Goal: Find specific page/section: Find specific page/section

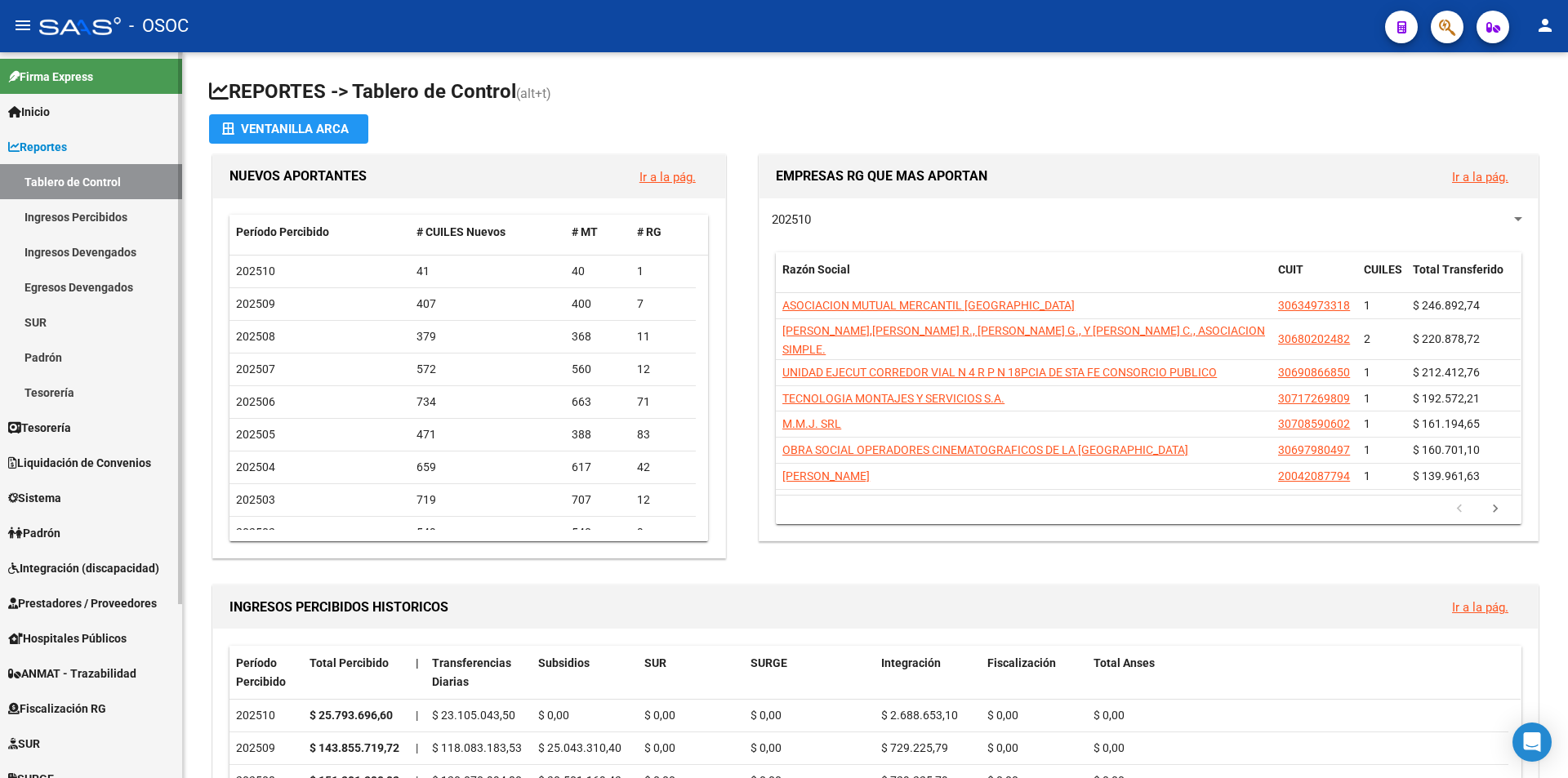
click at [99, 566] on span "Integración (discapacidad)" at bounding box center [83, 568] width 151 height 18
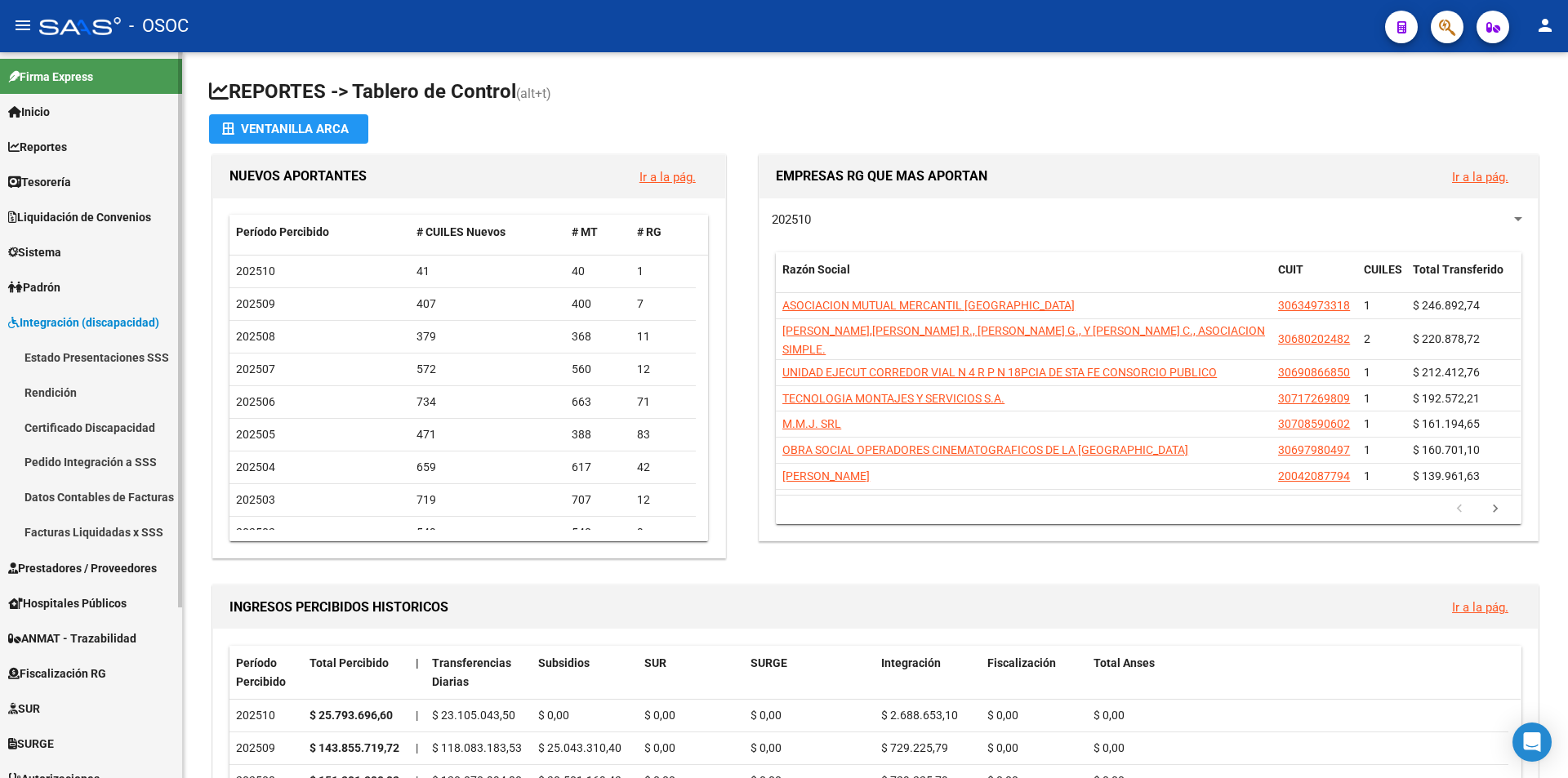
click at [99, 551] on link "Facturas Liquidadas x SSS" at bounding box center [91, 533] width 182 height 35
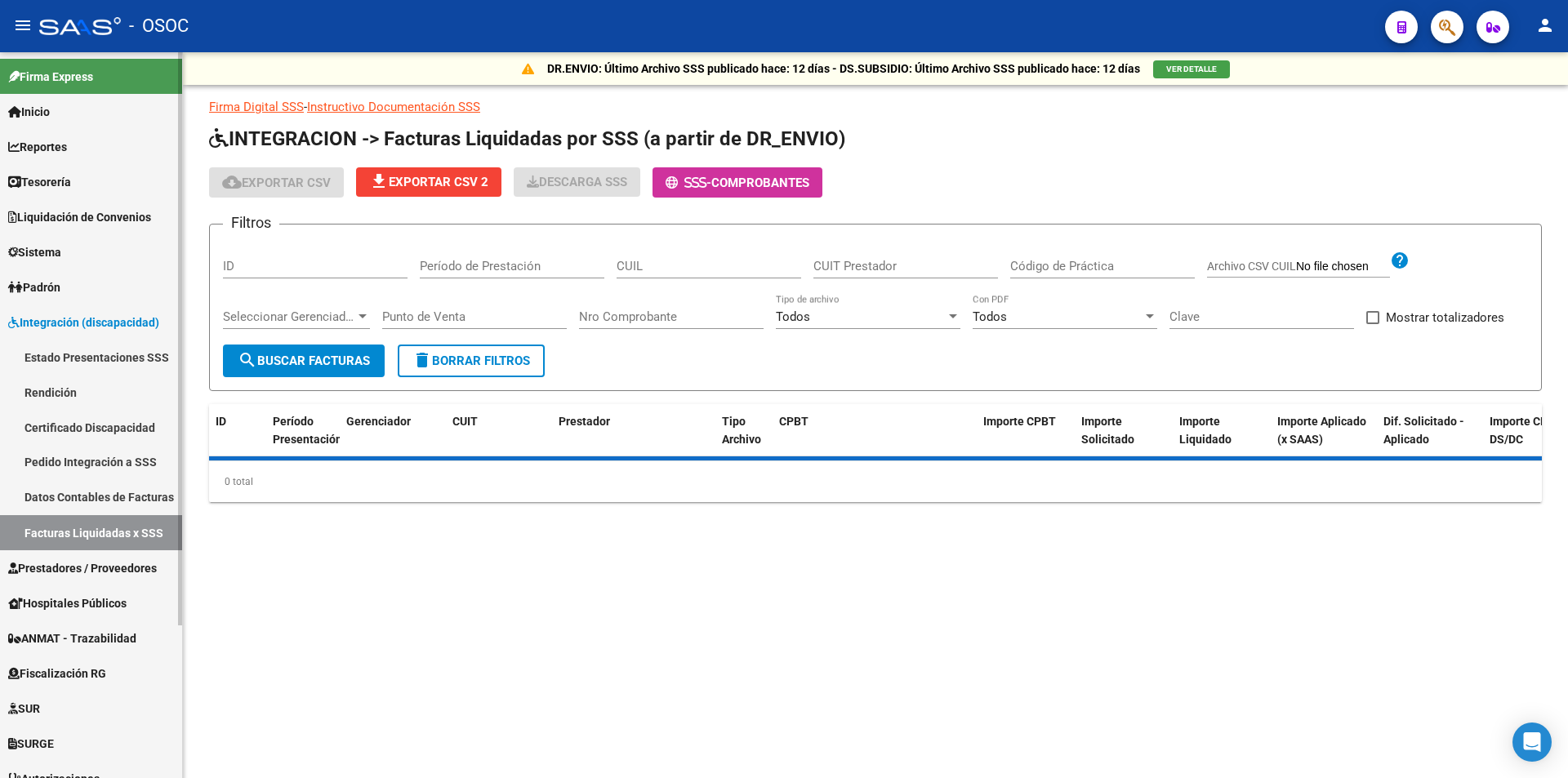
click at [101, 283] on link "Padrón" at bounding box center [91, 287] width 182 height 35
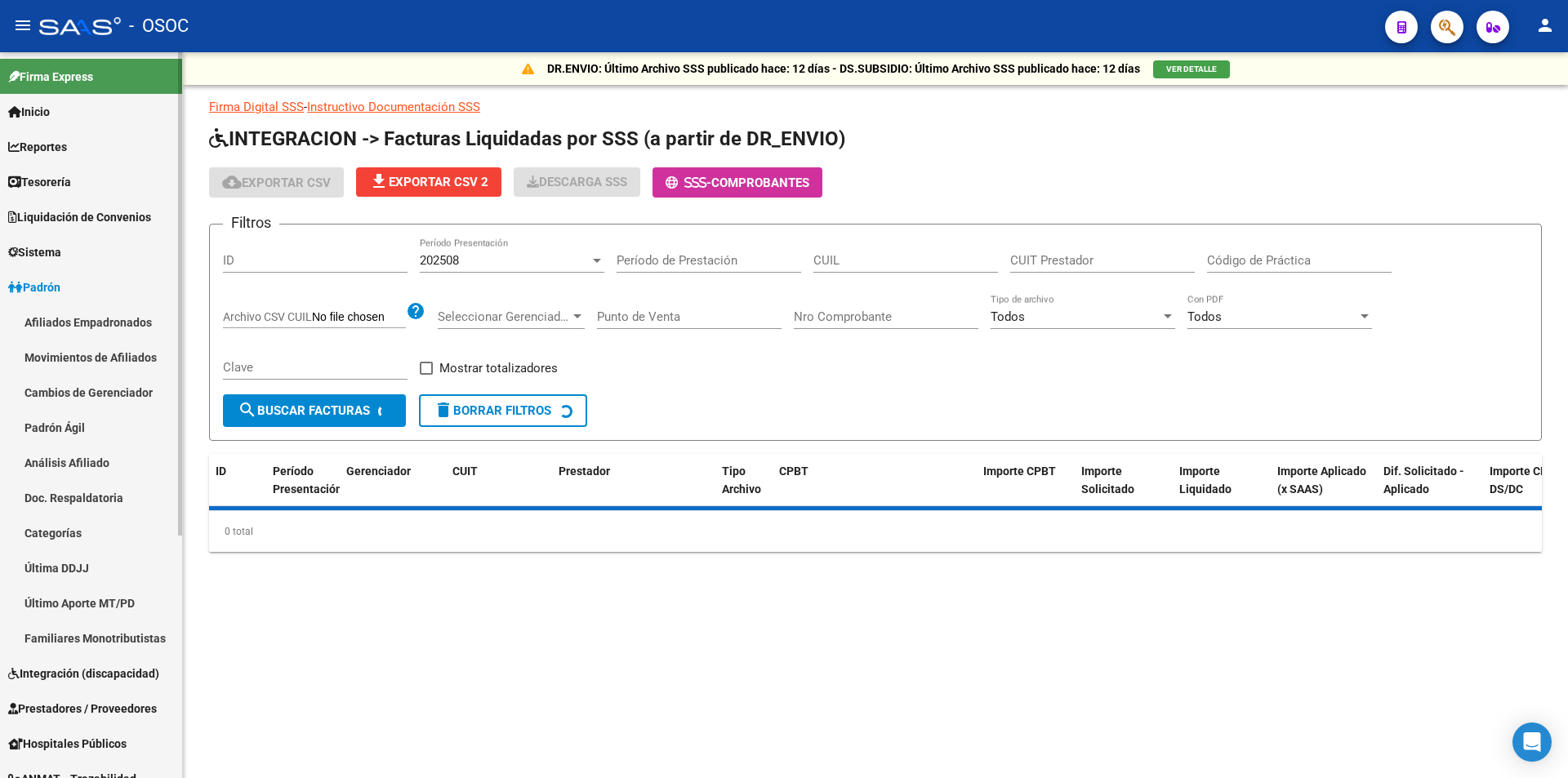
click at [99, 282] on link "Padrón" at bounding box center [91, 287] width 182 height 35
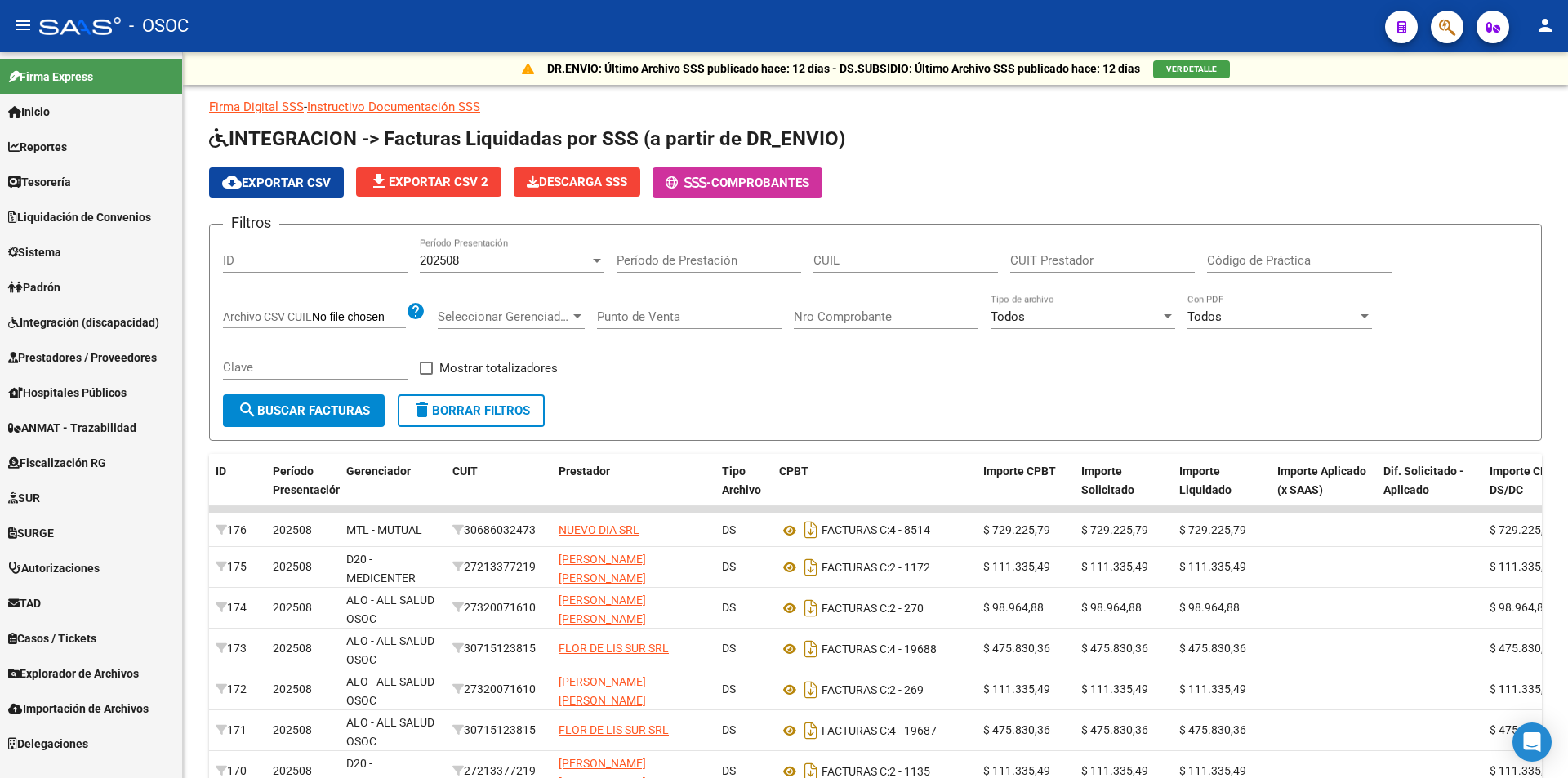
click at [119, 395] on span "Hospitales Públicos" at bounding box center [68, 392] width 119 height 18
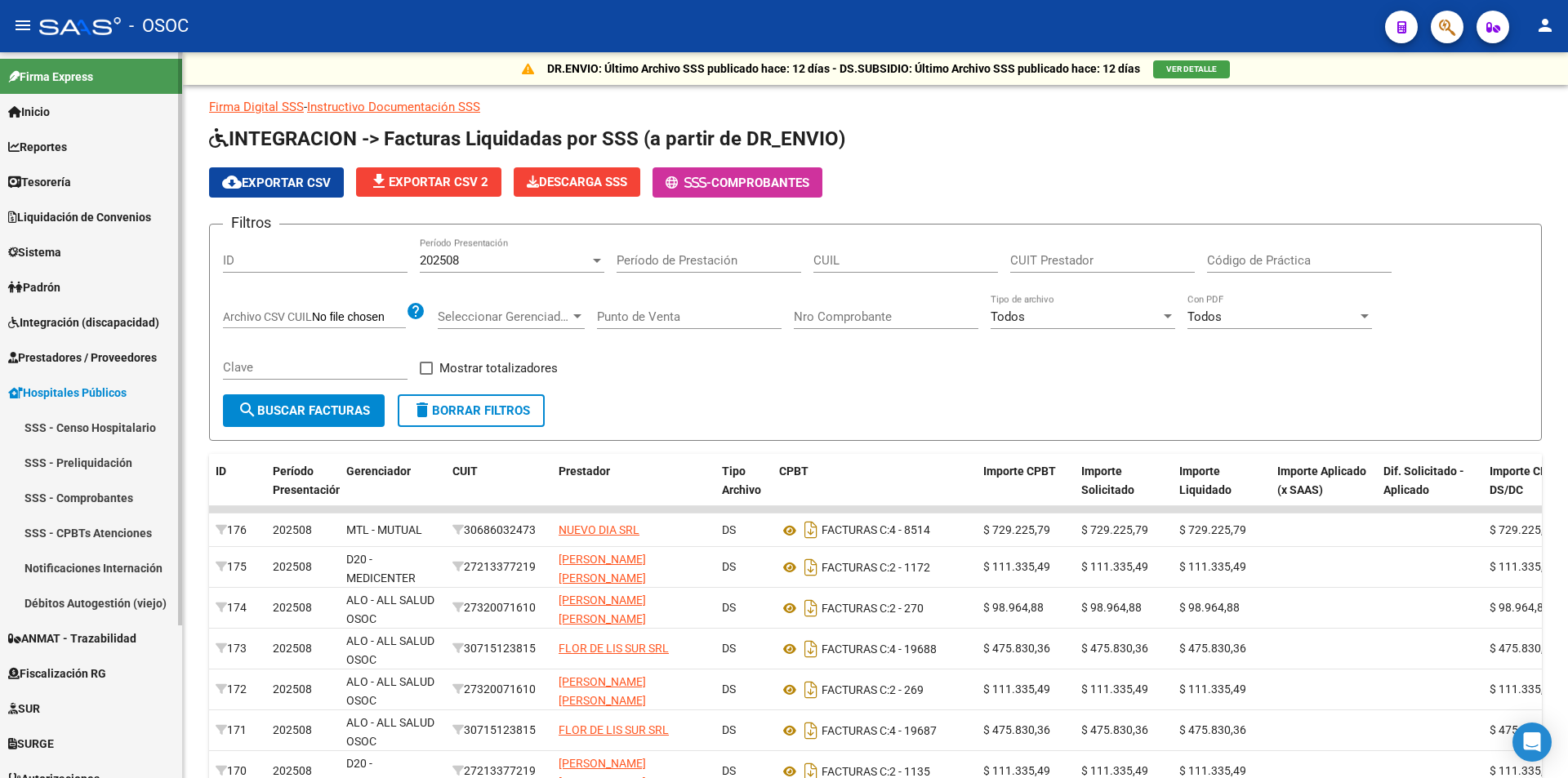
click at [118, 411] on link "SSS - Censo Hospitalario" at bounding box center [91, 427] width 182 height 35
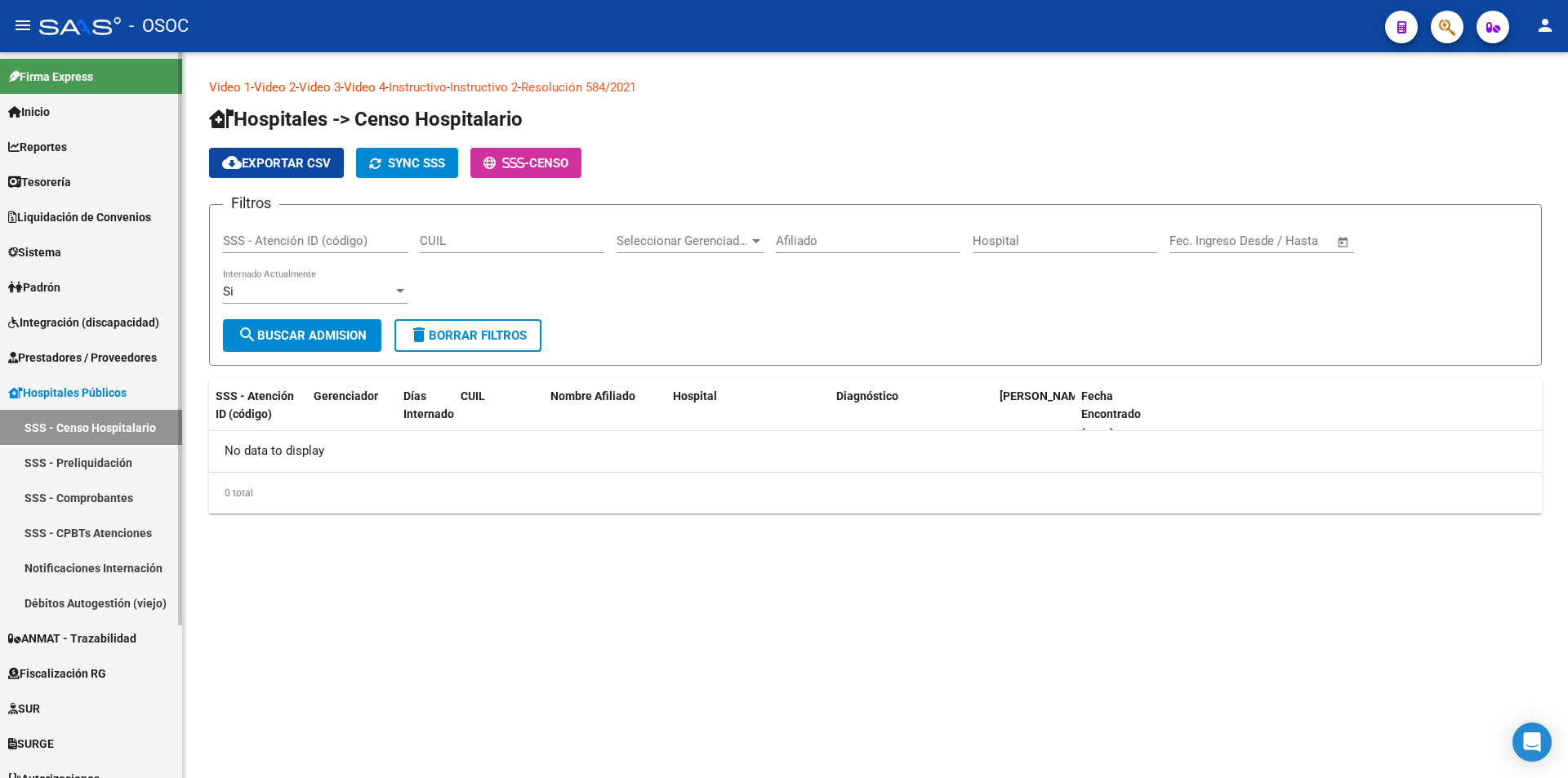
click at [126, 387] on span "Hospitales Públicos" at bounding box center [68, 392] width 119 height 18
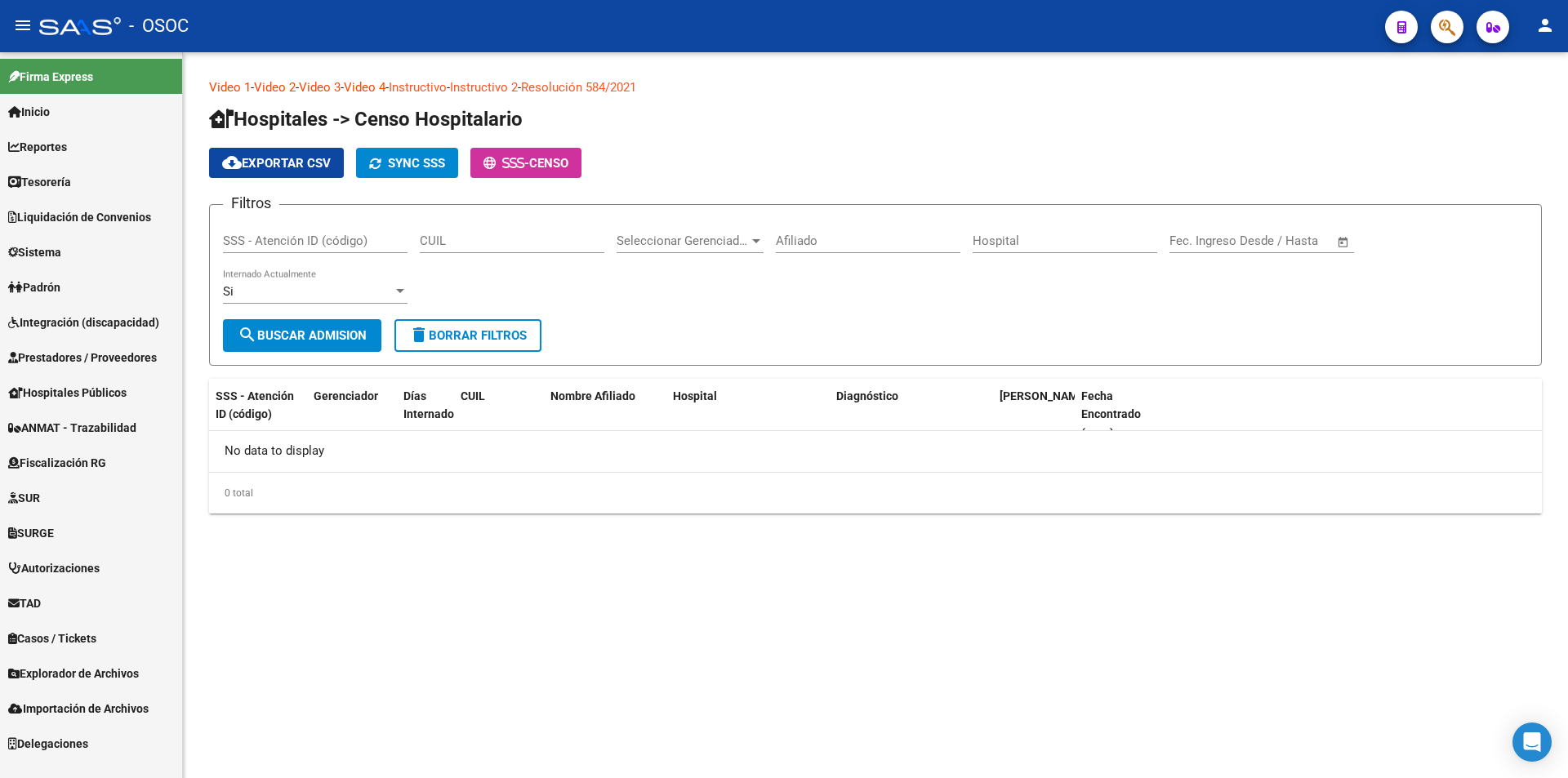
click at [131, 462] on link "Fiscalización RG" at bounding box center [91, 463] width 182 height 35
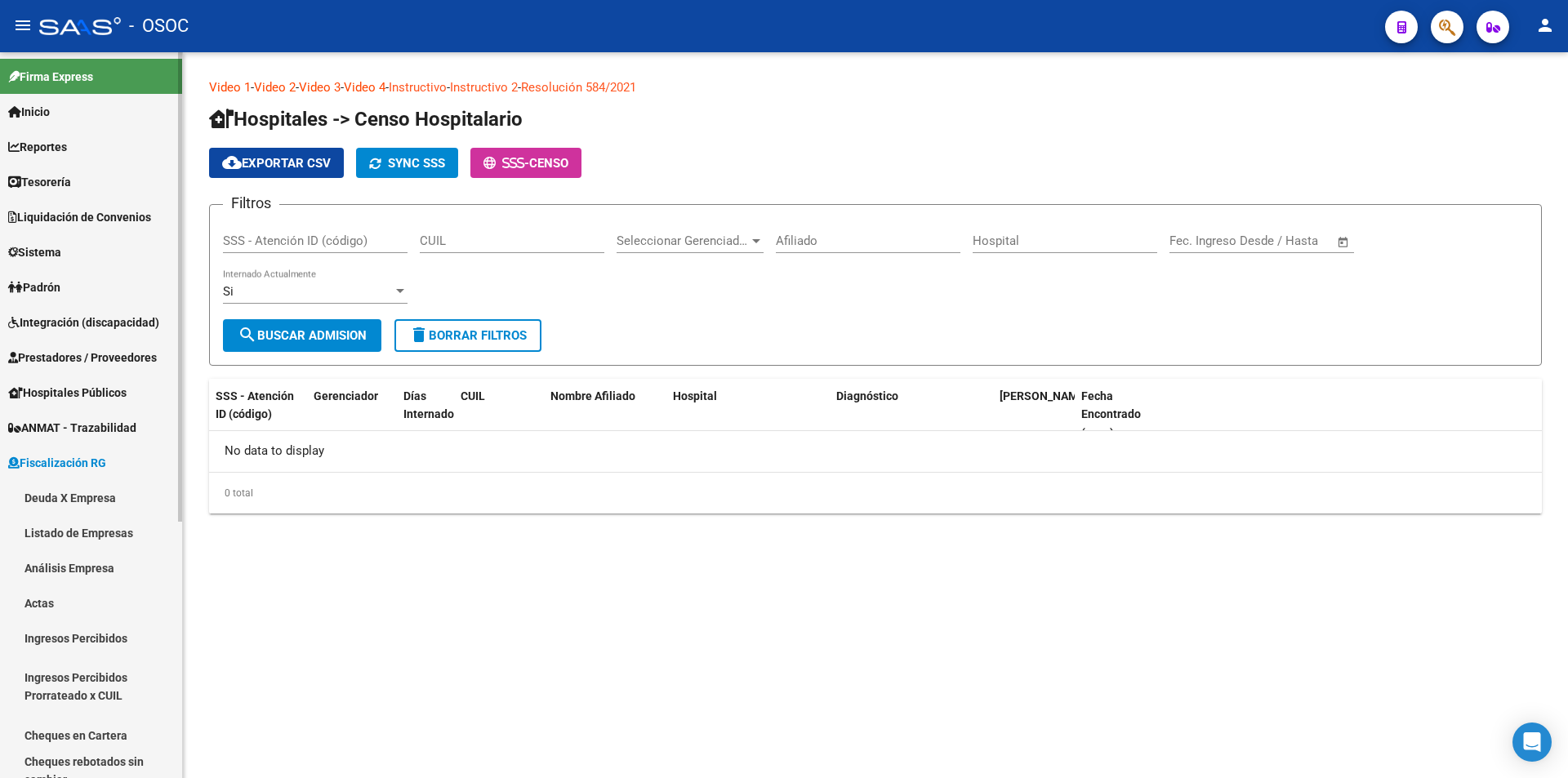
click at [131, 462] on link "Fiscalización RG" at bounding box center [91, 463] width 182 height 35
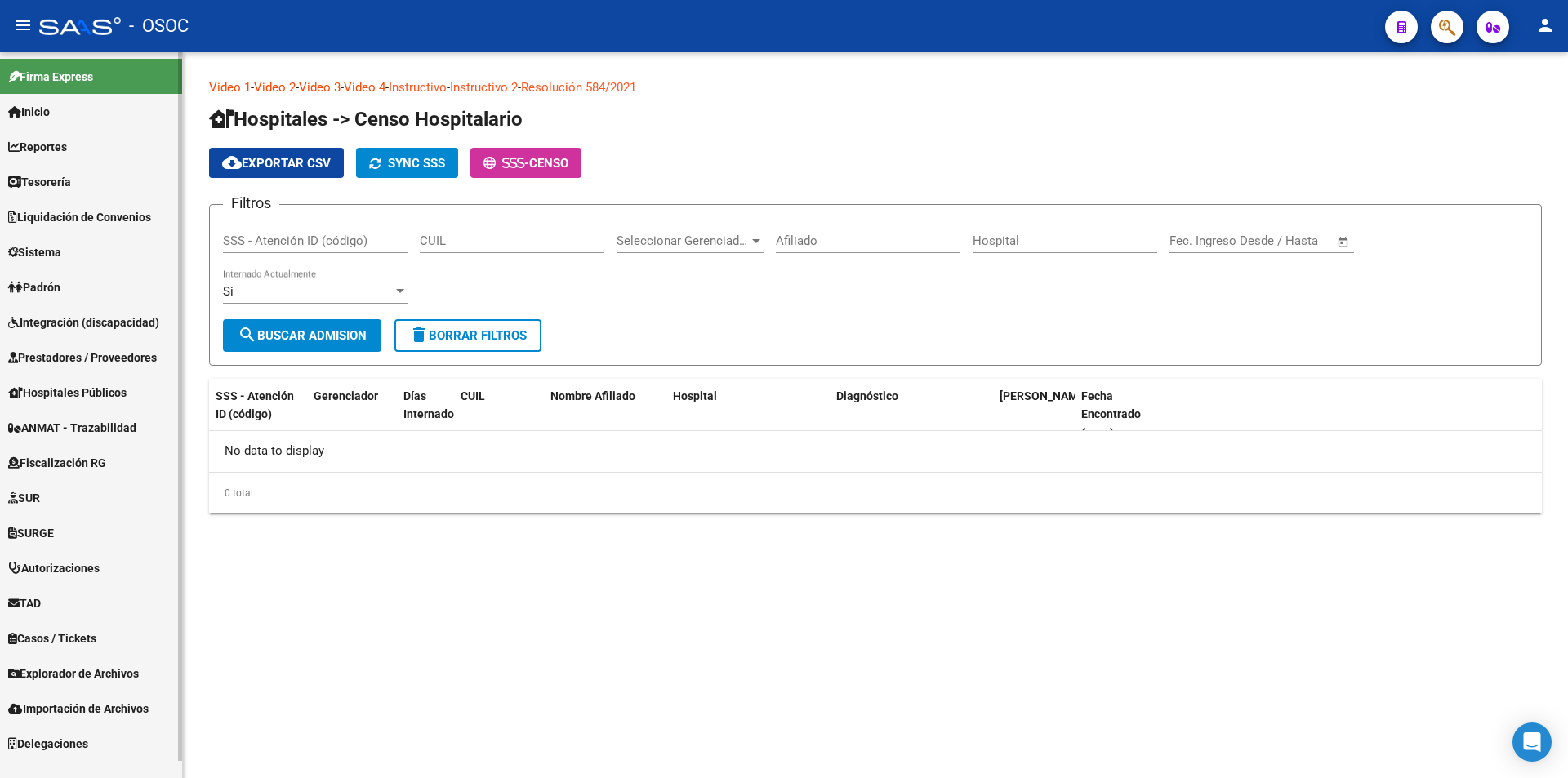
click at [134, 427] on span "ANMAT - Trazabilidad" at bounding box center [72, 427] width 128 height 18
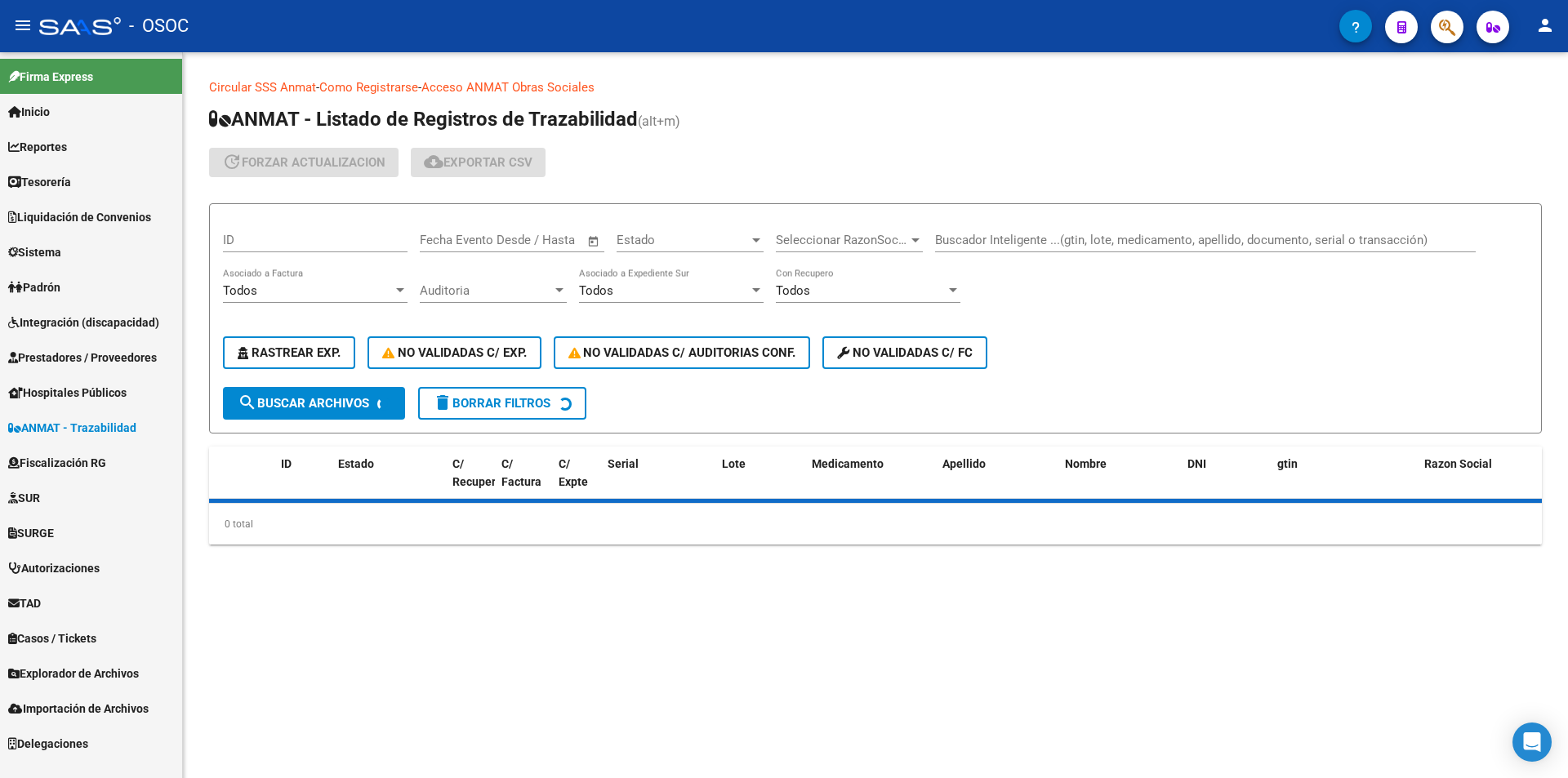
click at [134, 398] on link "Hospitales Públicos" at bounding box center [91, 392] width 182 height 35
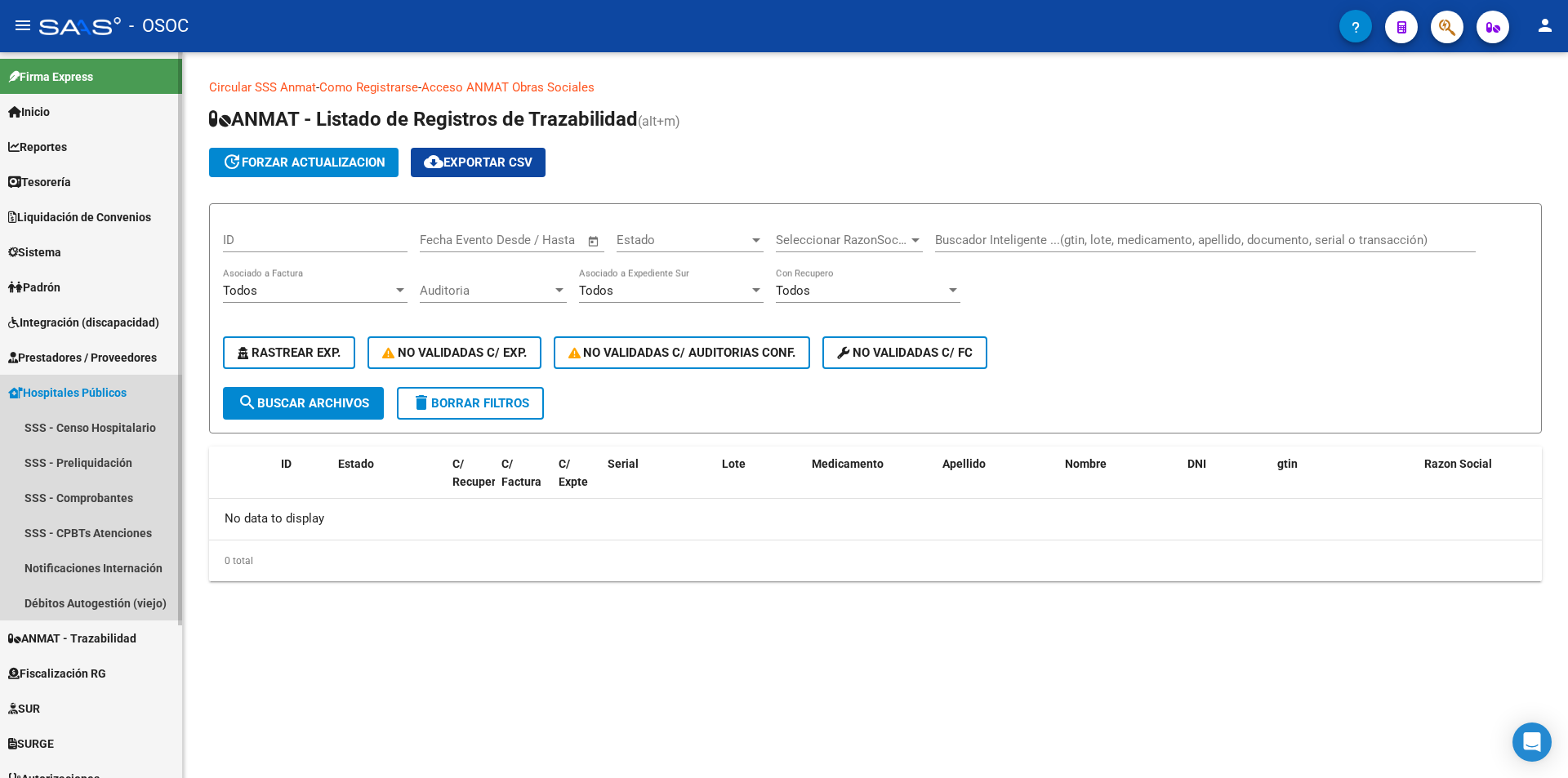
click at [134, 394] on link "Hospitales Públicos" at bounding box center [91, 392] width 182 height 35
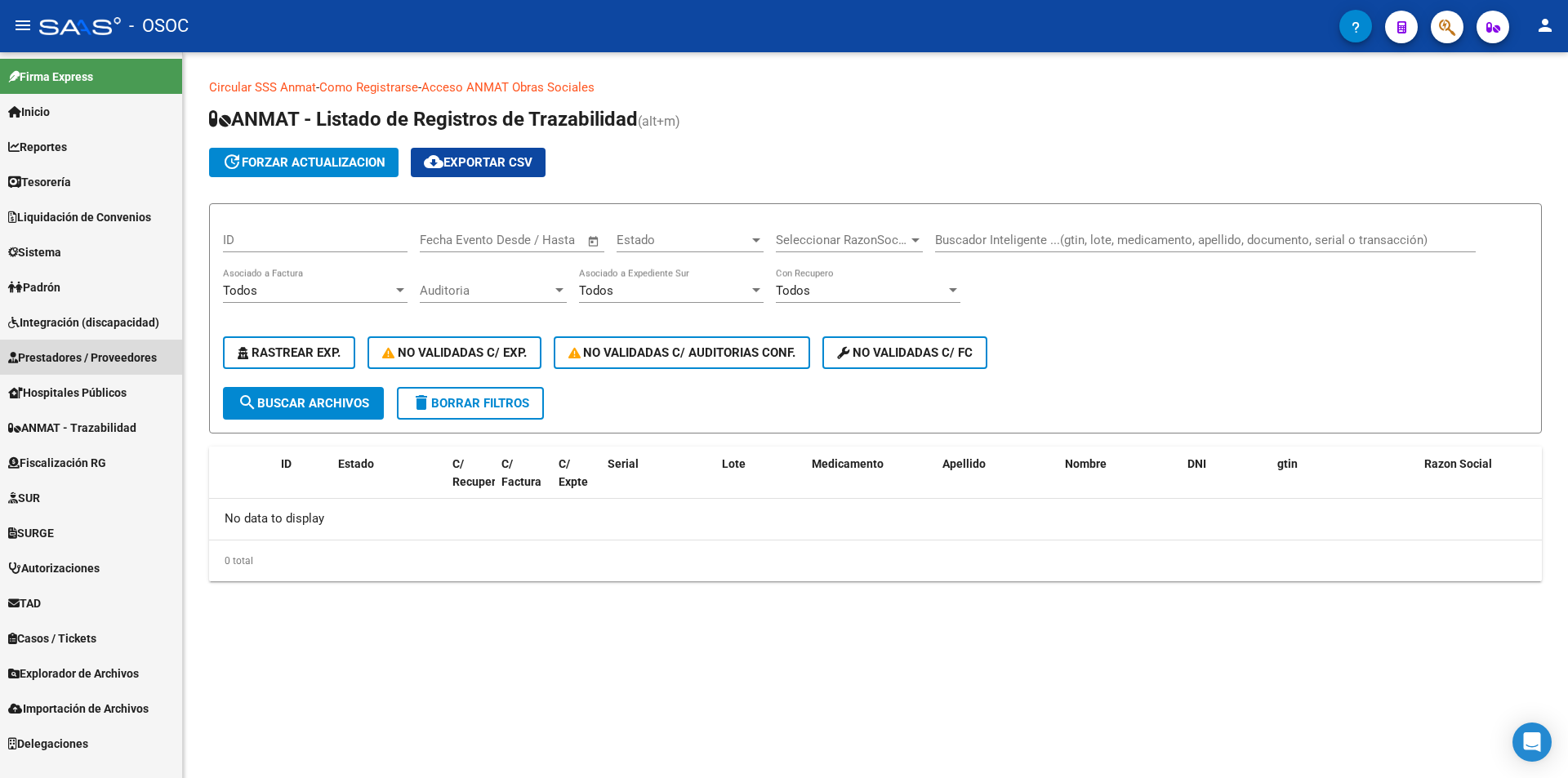
click at [134, 365] on span "Prestadores / Proveedores" at bounding box center [83, 357] width 148 height 18
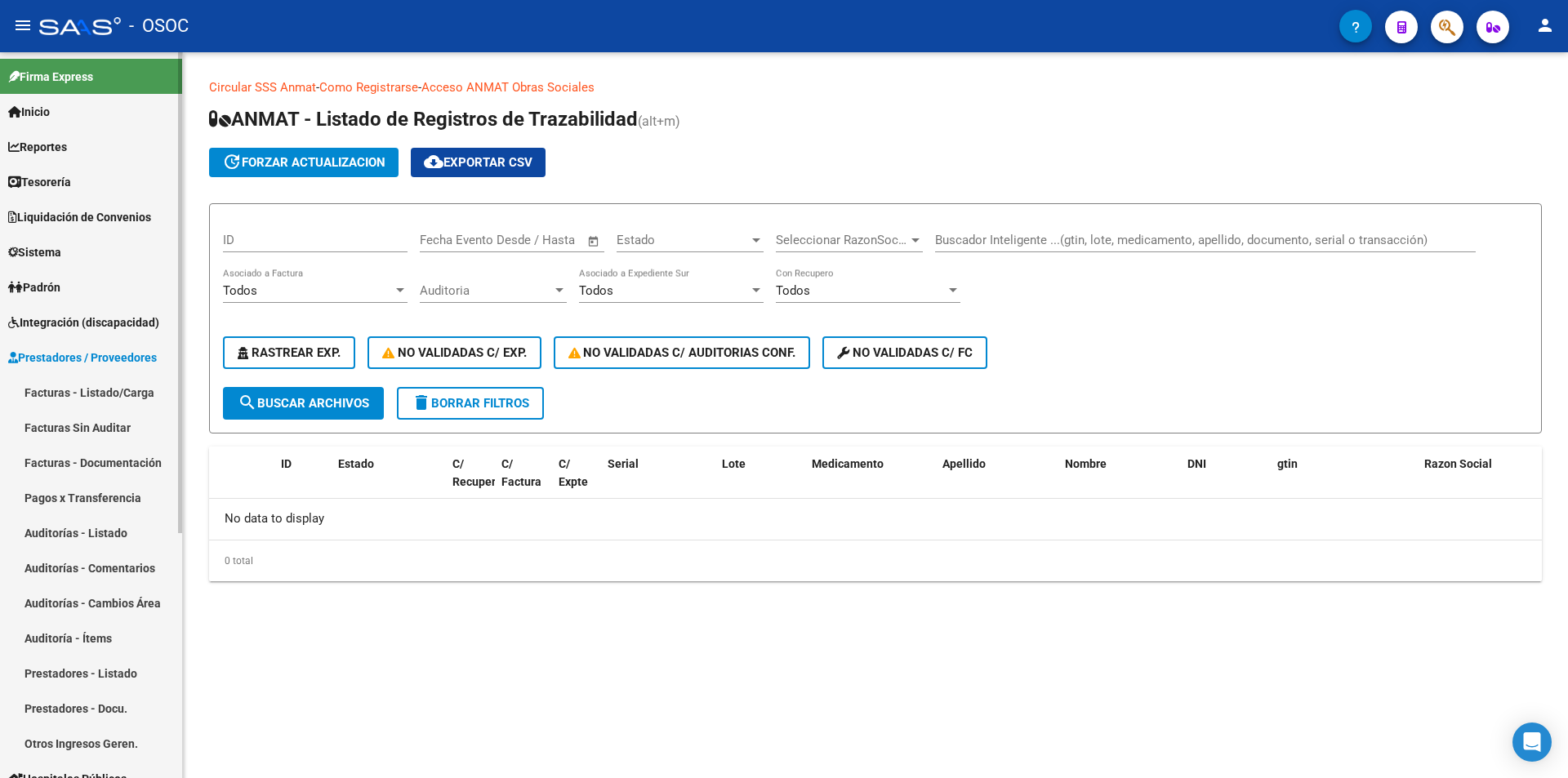
click at [134, 364] on span "Prestadores / Proveedores" at bounding box center [83, 357] width 148 height 18
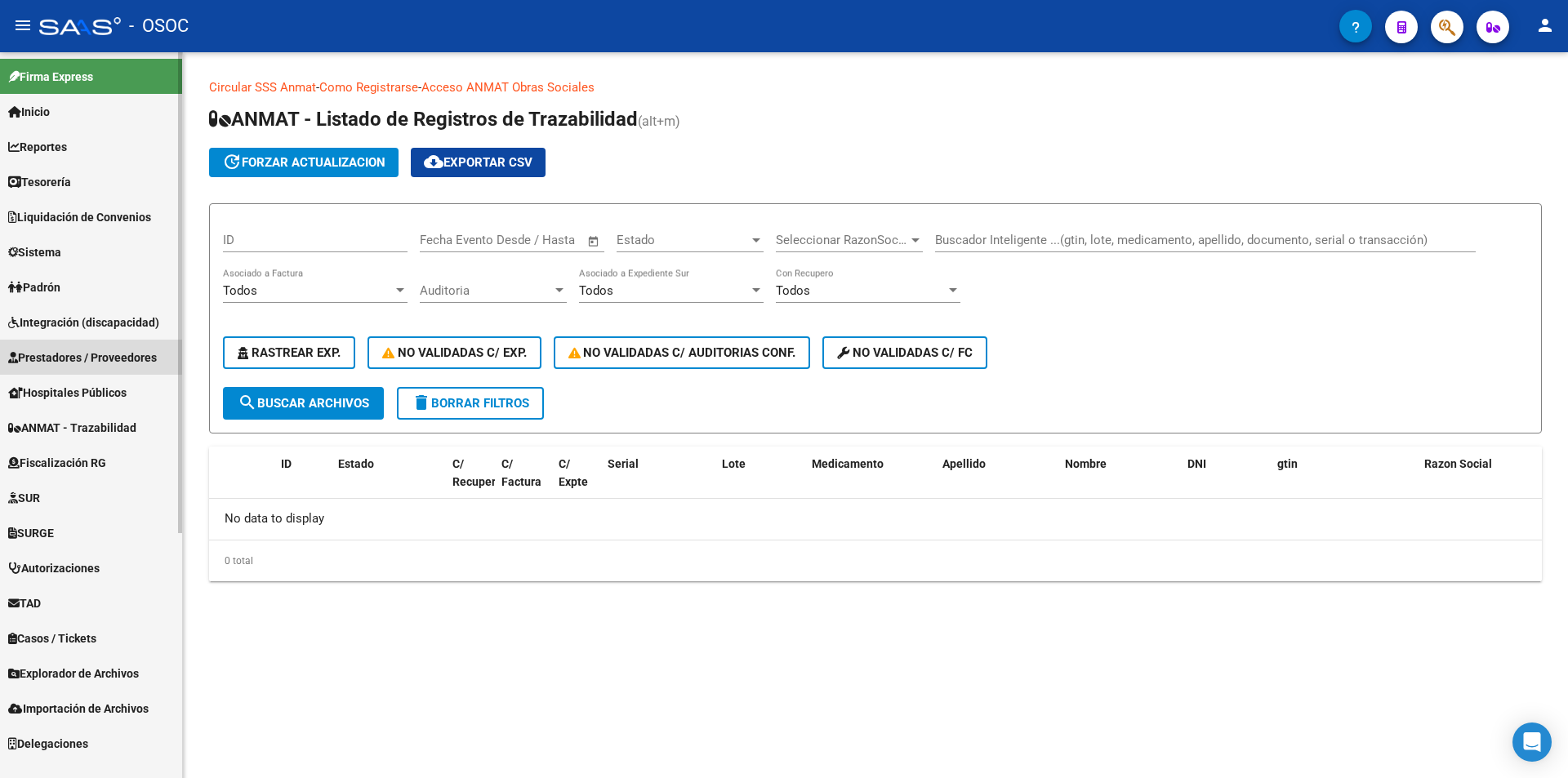
click at [143, 326] on span "Integración (discapacidad)" at bounding box center [83, 322] width 151 height 18
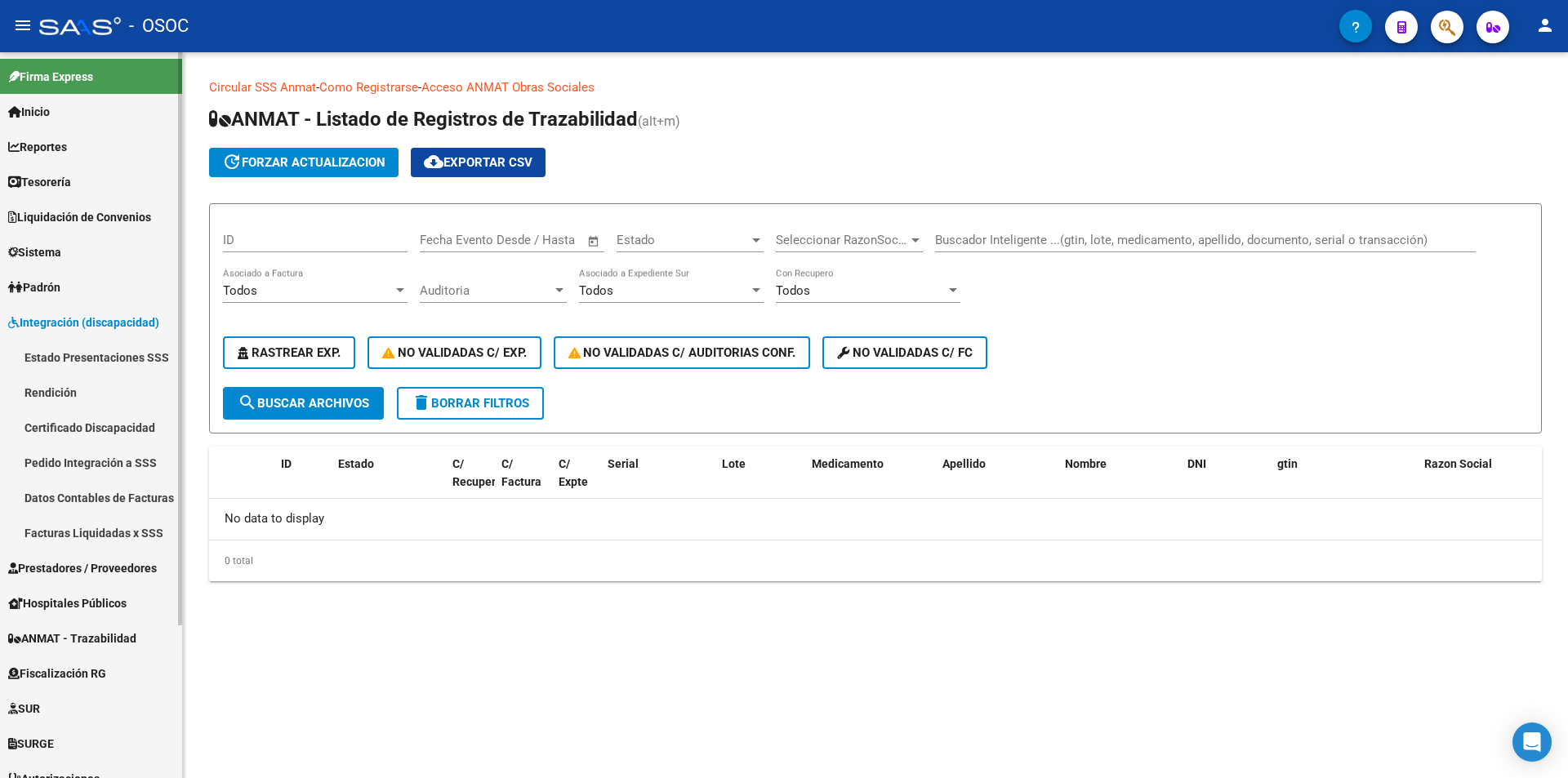
click at [144, 325] on span "Integración (discapacidad)" at bounding box center [83, 322] width 151 height 18
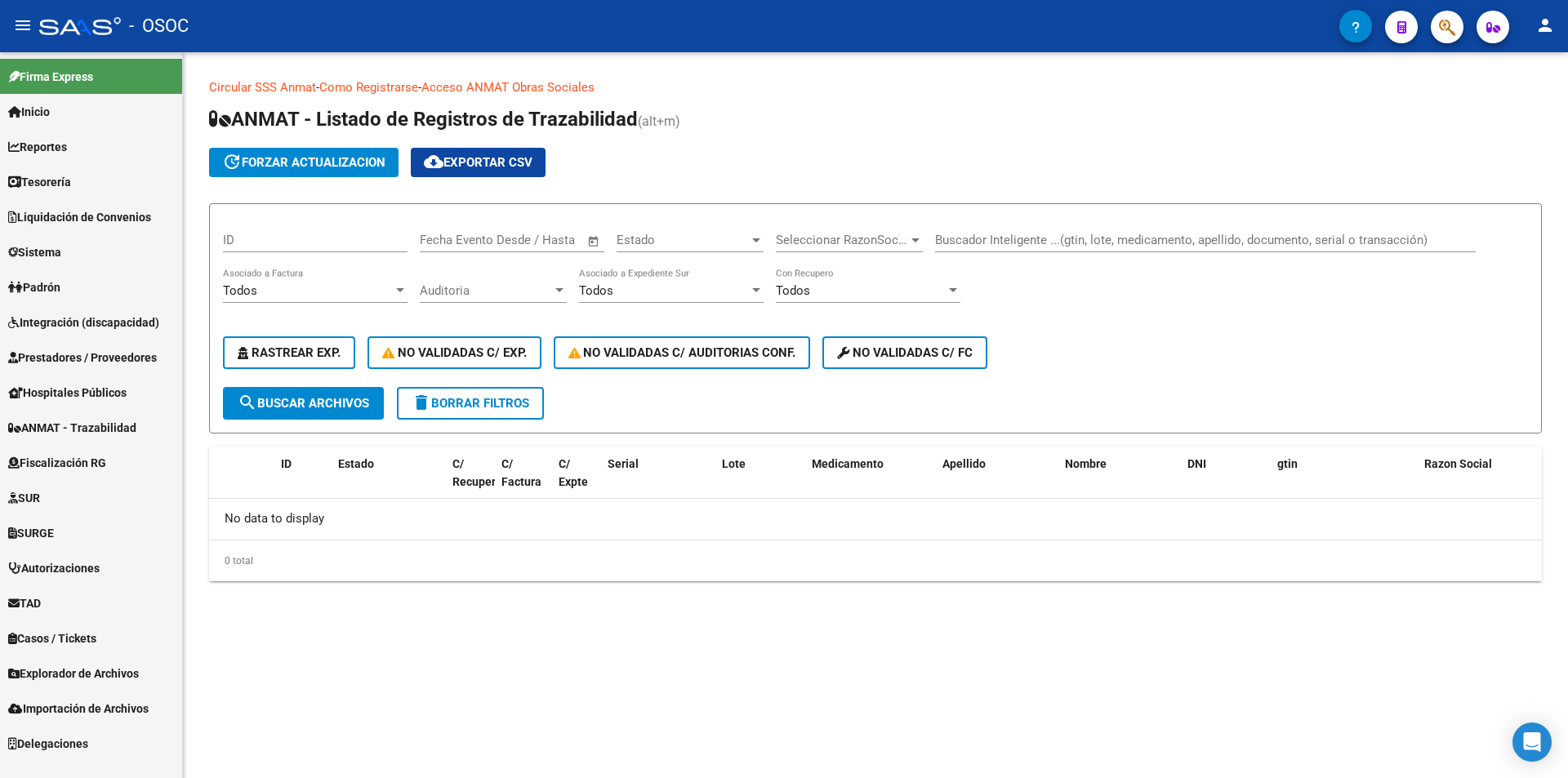
click at [145, 287] on link "Padrón" at bounding box center [91, 287] width 182 height 35
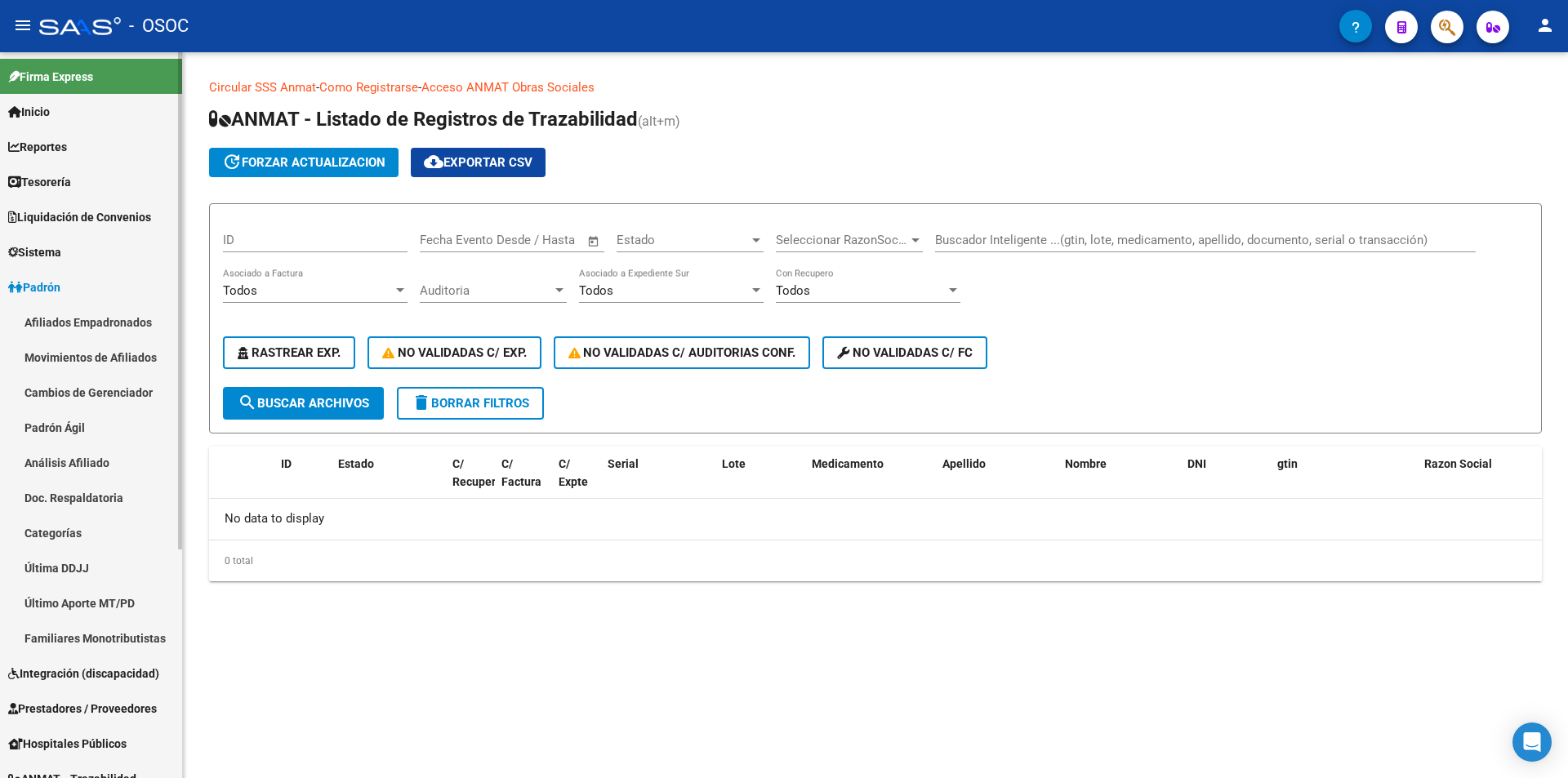
click at [145, 287] on link "Padrón" at bounding box center [91, 287] width 182 height 35
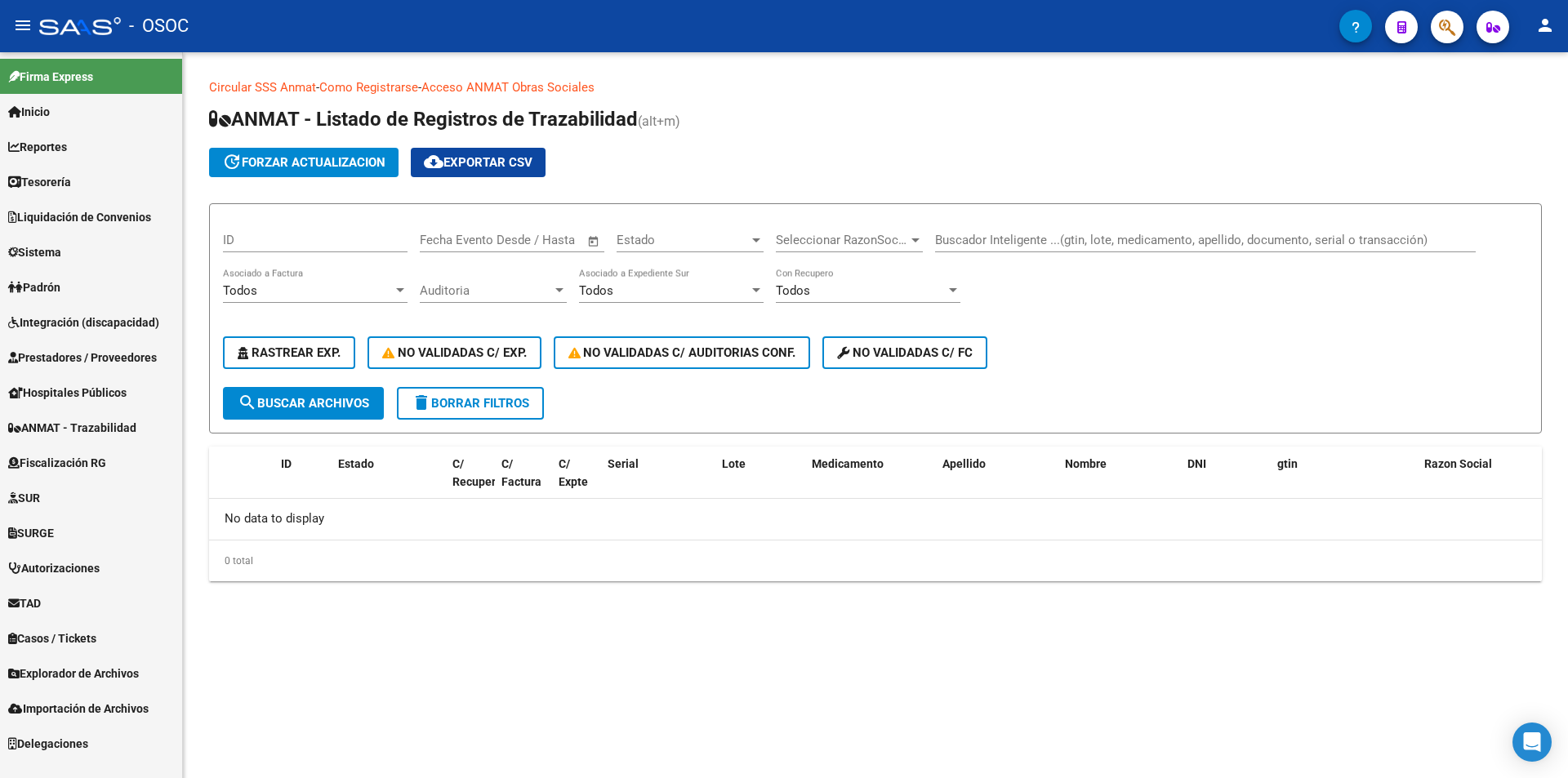
click at [106, 605] on link "TAD" at bounding box center [91, 603] width 182 height 35
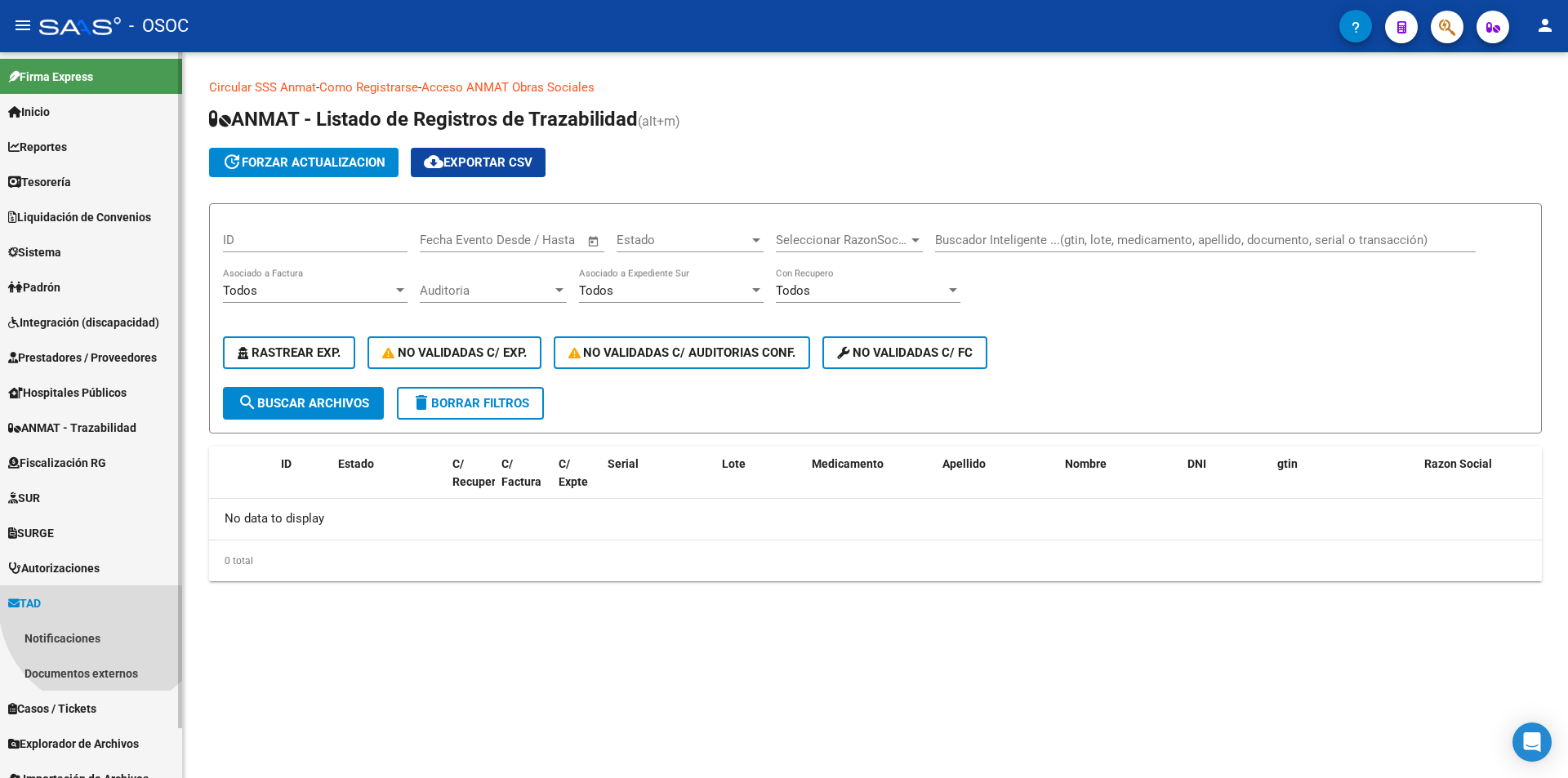
click at [111, 625] on link "Notificaciones" at bounding box center [91, 638] width 182 height 35
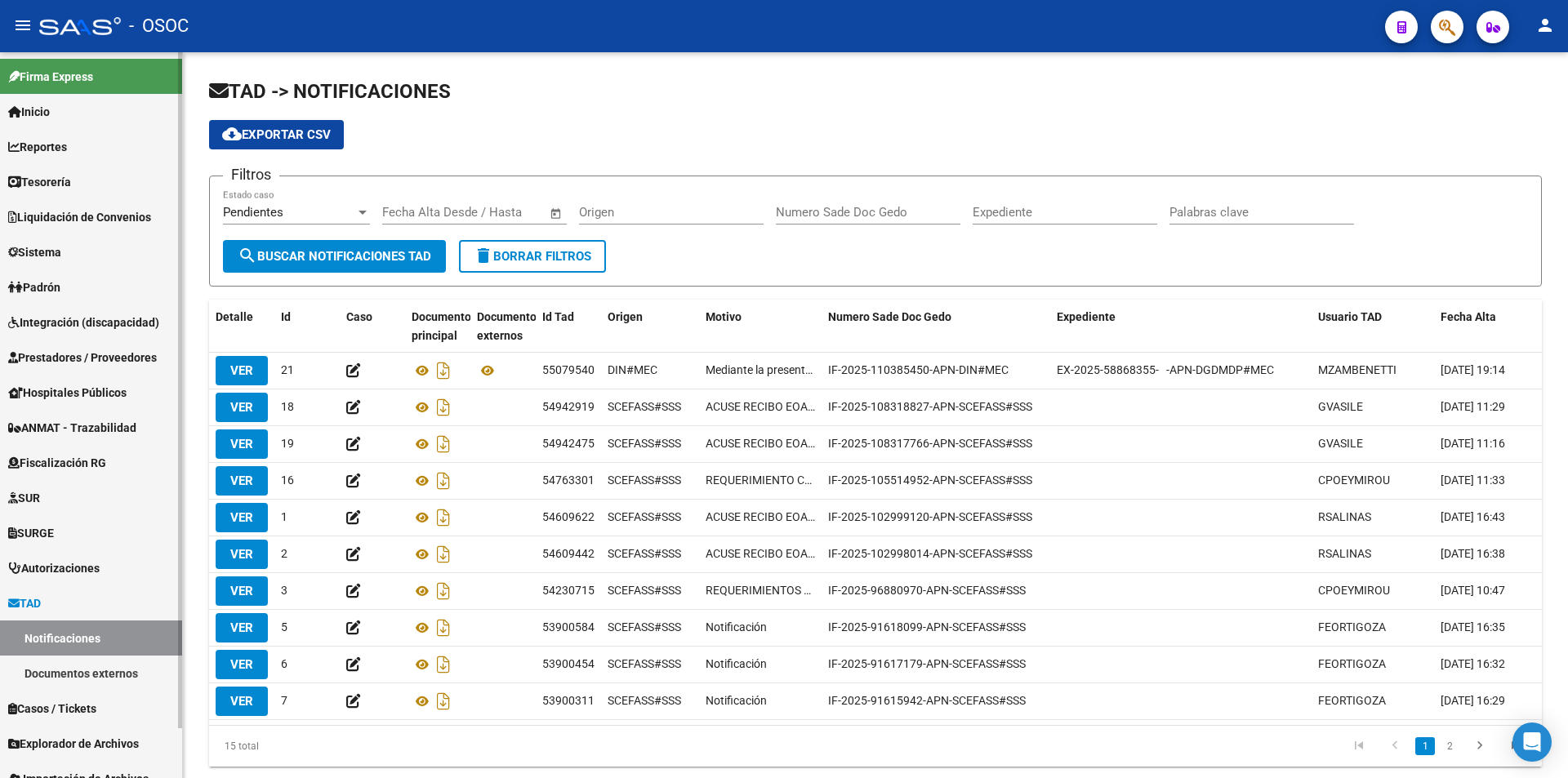
click at [117, 670] on link "Documentos externos" at bounding box center [91, 673] width 182 height 35
